Goal: Information Seeking & Learning: Learn about a topic

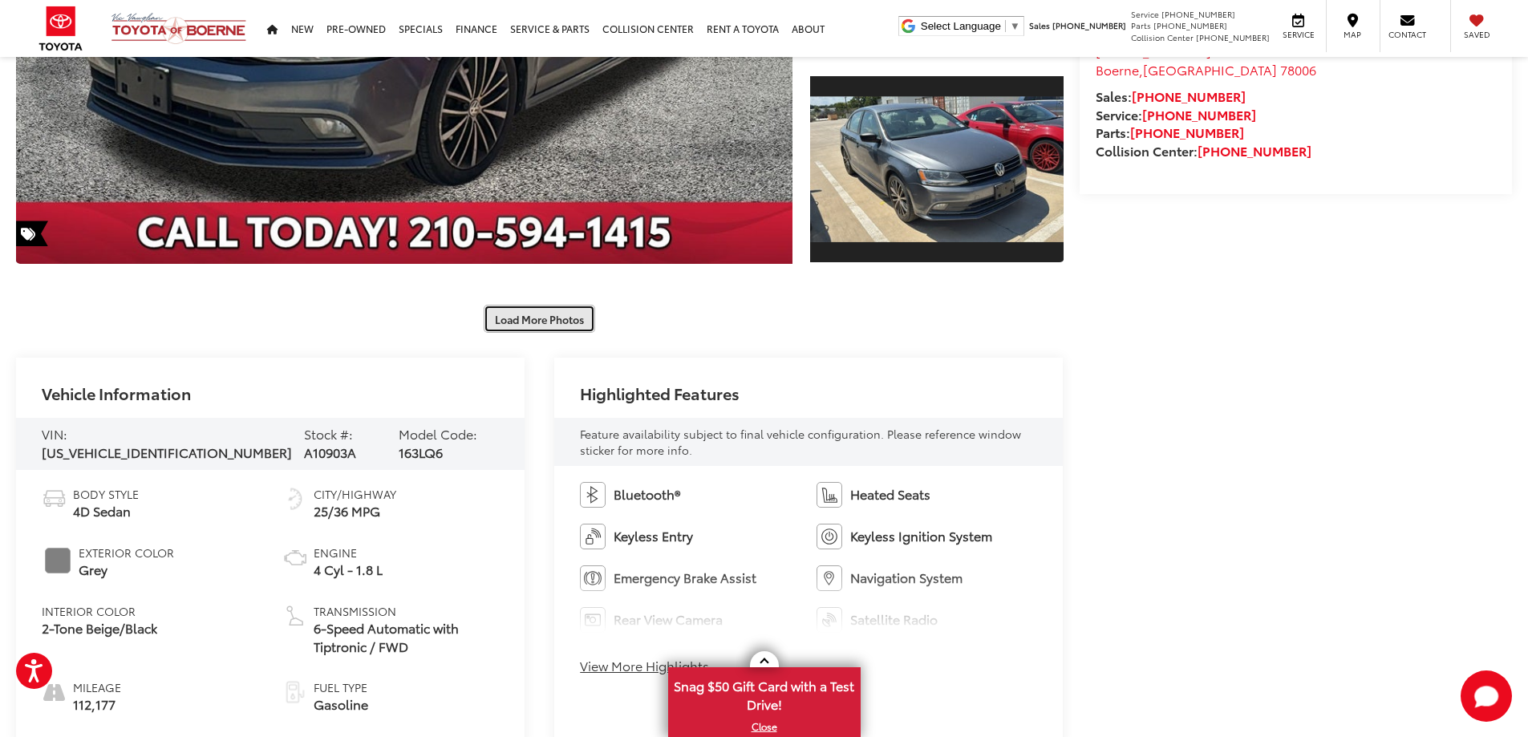
click at [531, 306] on button "Load More Photos" at bounding box center [539, 319] width 111 height 28
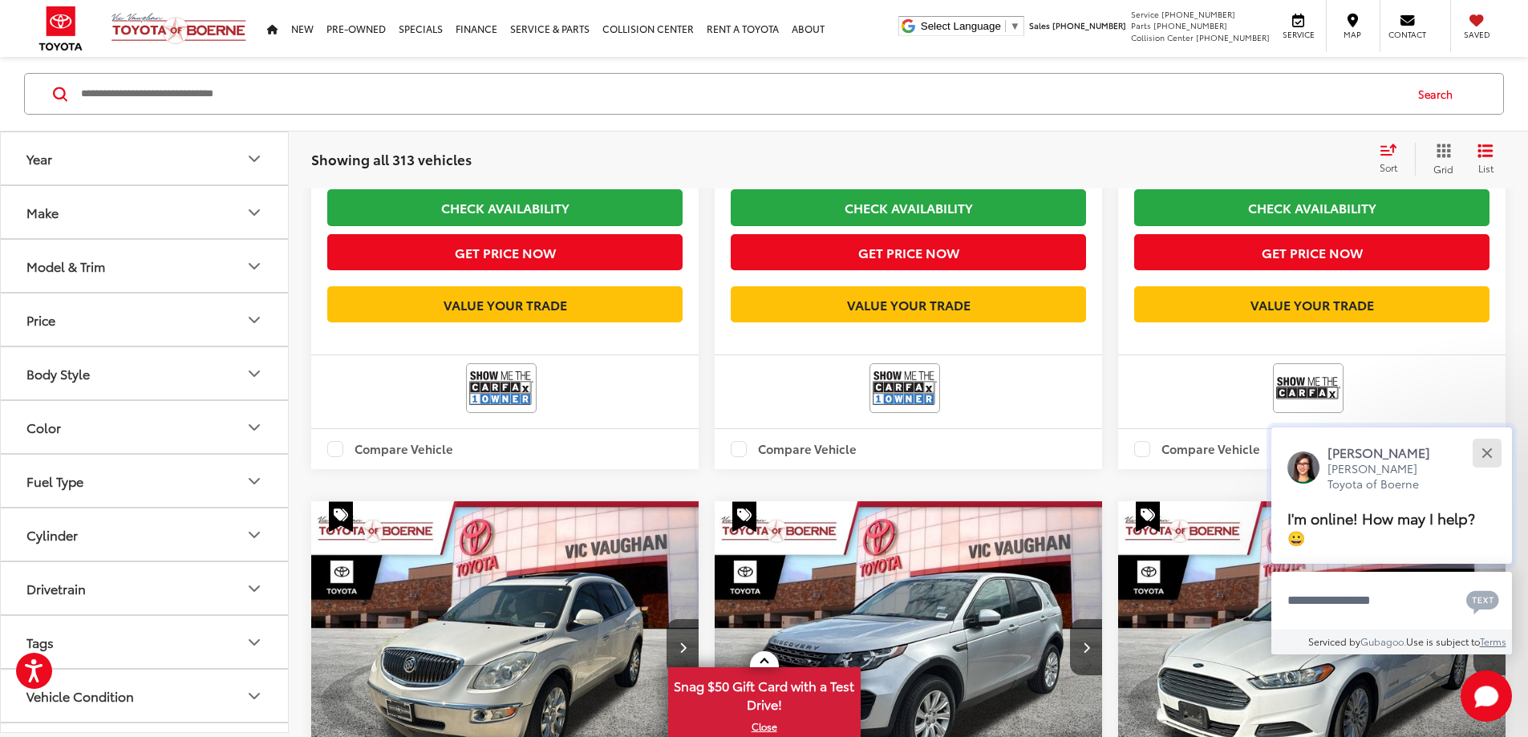
click at [1490, 454] on button "Close" at bounding box center [1486, 452] width 34 height 34
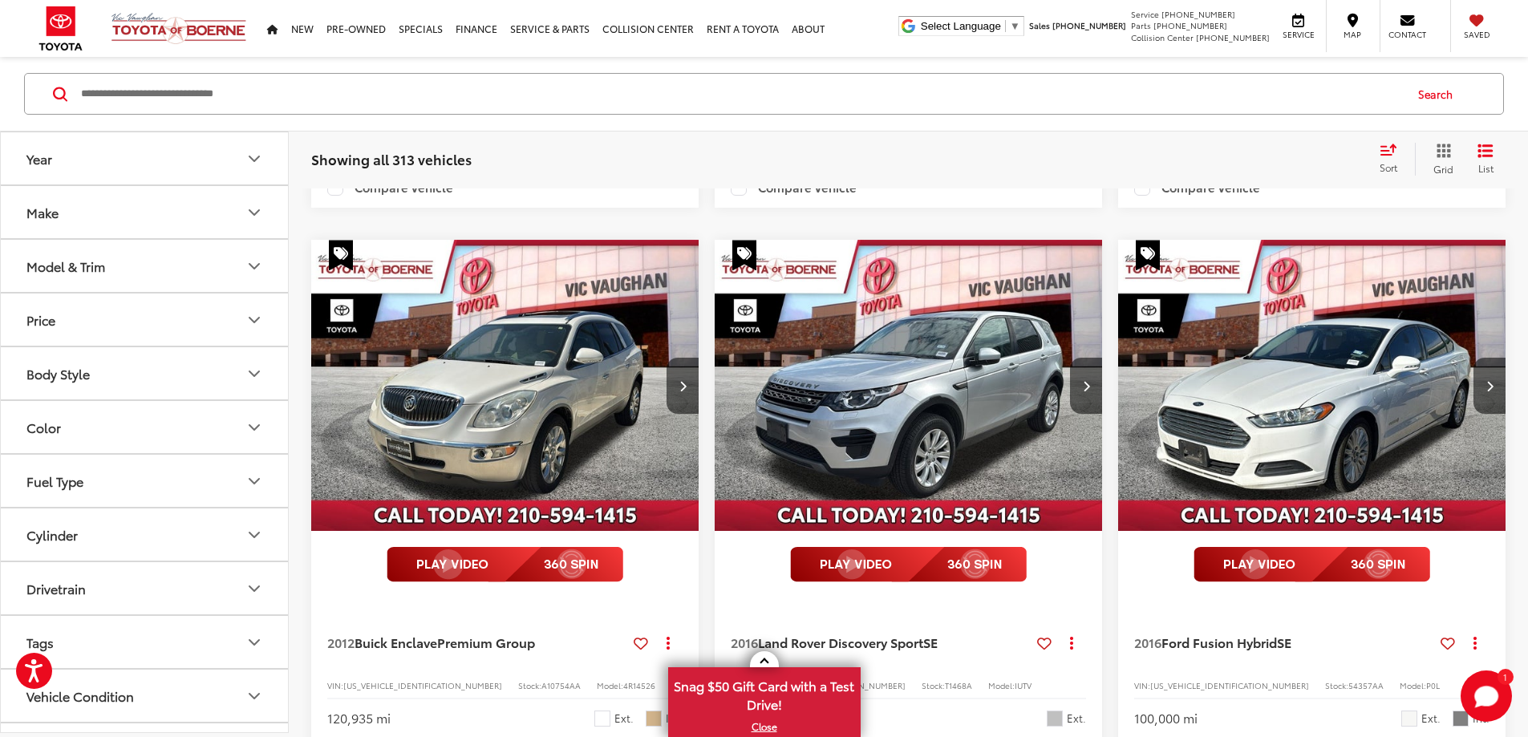
drag, startPoint x: 1224, startPoint y: 279, endPoint x: 1330, endPoint y: 395, distance: 157.2
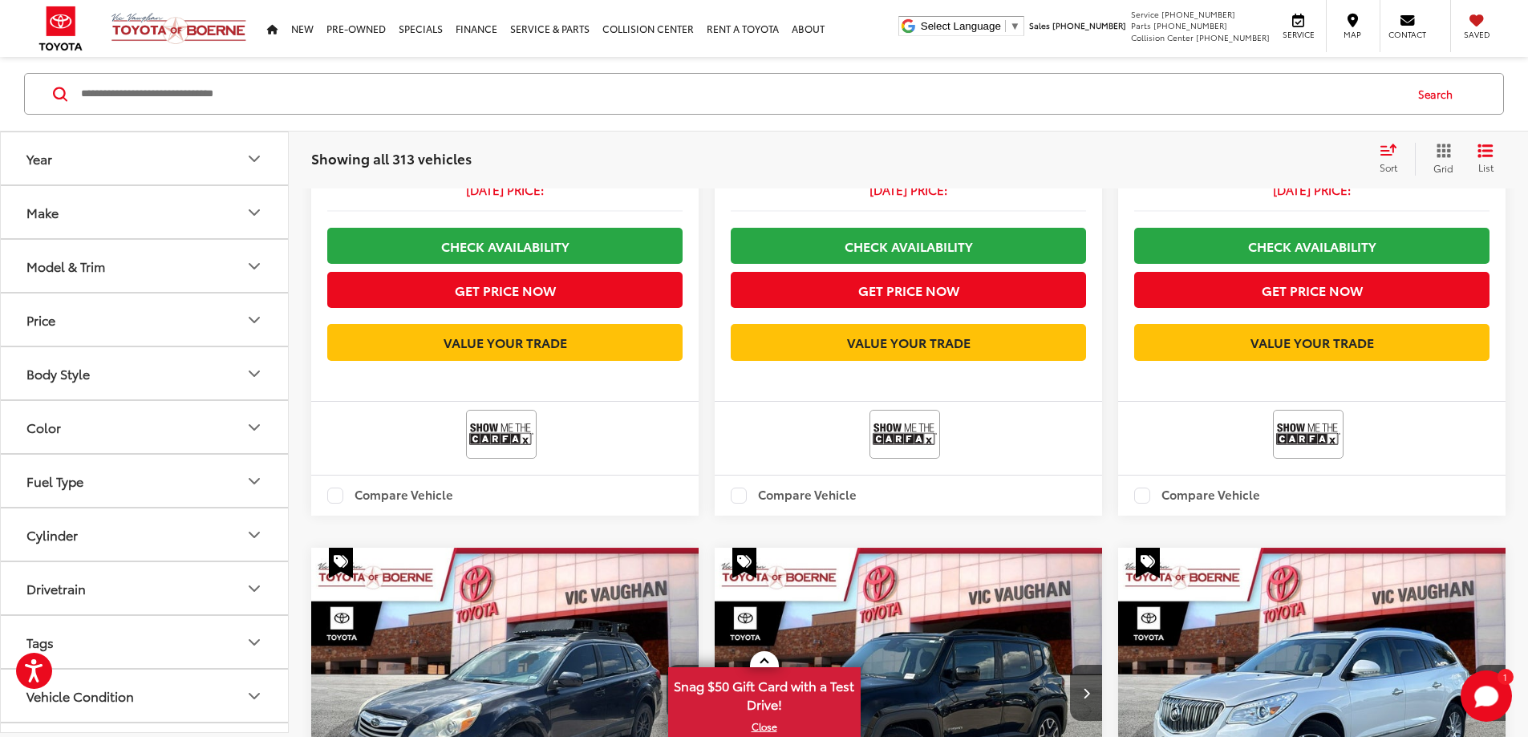
scroll to position [9272, 0]
